Goal: Navigation & Orientation: Find specific page/section

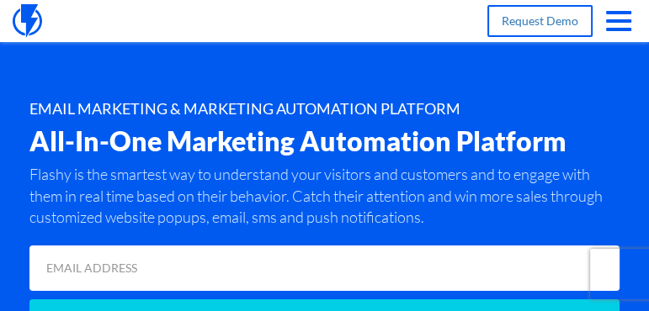
click at [620, 19] on span "button" at bounding box center [618, 21] width 25 height 20
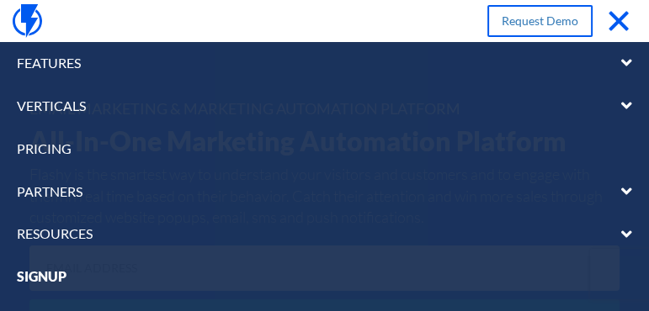
click at [24, 21] on img at bounding box center [27, 21] width 29 height 34
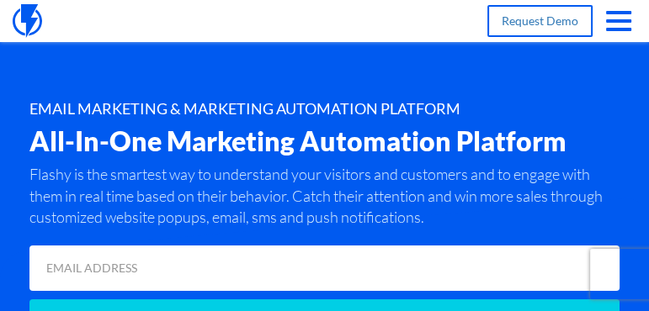
drag, startPoint x: 578, startPoint y: 83, endPoint x: 583, endPoint y: 49, distance: 34.1
click at [576, 80] on div "Features Marketing Automation Convert, Enagage And Retain Your Customers Email …" at bounding box center [324, 187] width 649 height 375
drag, startPoint x: 616, startPoint y: 24, endPoint x: 505, endPoint y: 88, distance: 128.7
click at [615, 24] on span "button" at bounding box center [618, 21] width 25 height 20
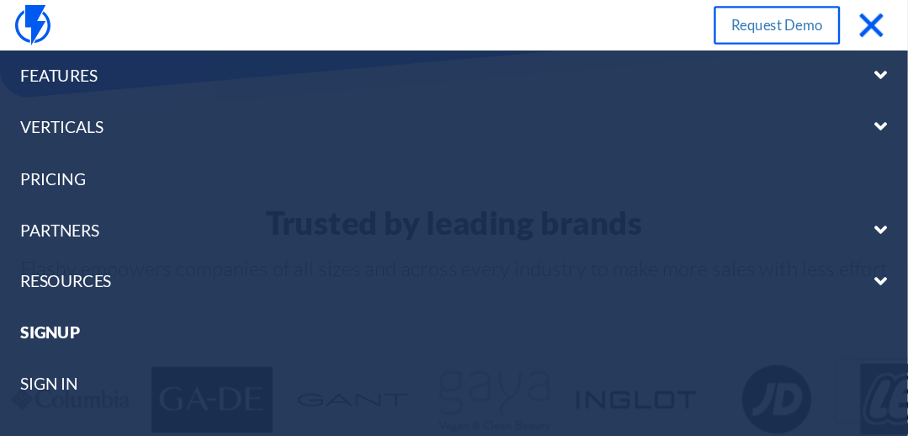
scroll to position [386, 0]
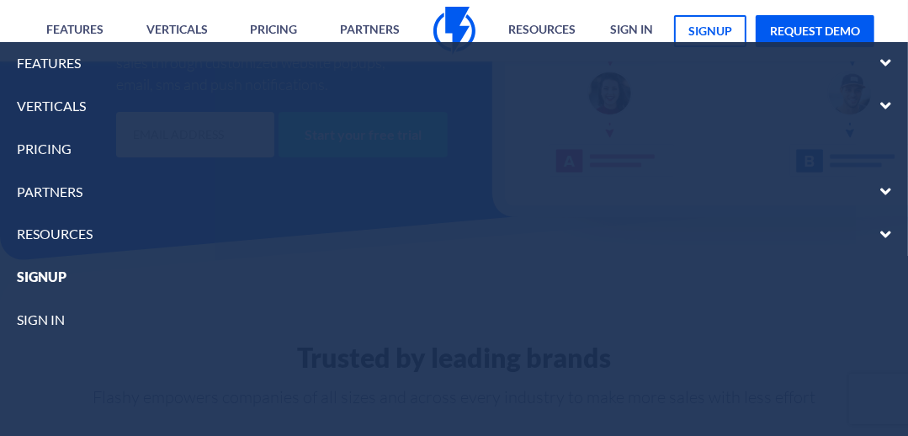
click at [55, 311] on link "sign in" at bounding box center [454, 320] width 908 height 43
